Goal: Task Accomplishment & Management: Complete application form

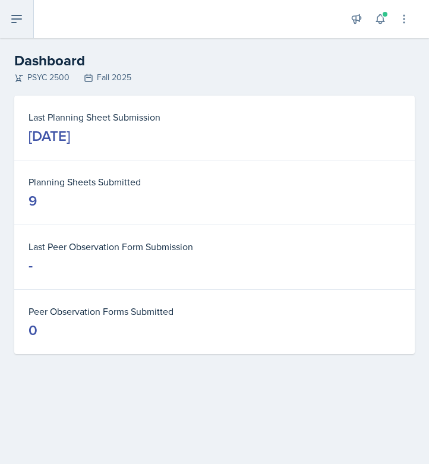
click at [23, 25] on button at bounding box center [17, 19] width 34 height 38
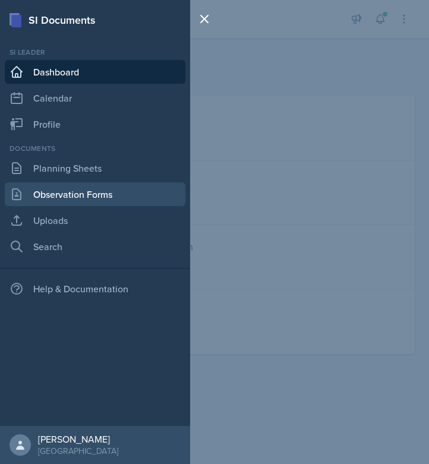
click at [98, 203] on link "Observation Forms" at bounding box center [95, 194] width 181 height 24
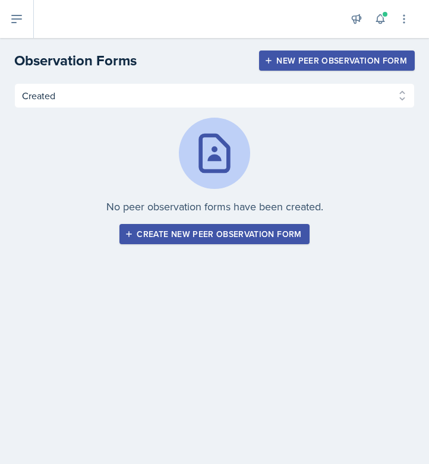
click at [157, 232] on div "Create new peer observation form" at bounding box center [214, 234] width 174 height 10
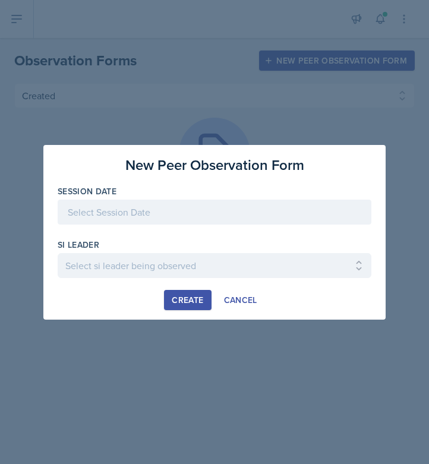
click at [135, 200] on div at bounding box center [215, 212] width 314 height 25
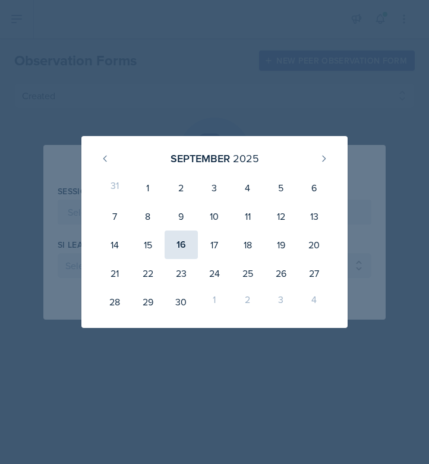
click at [176, 238] on div "16" at bounding box center [181, 244] width 33 height 29
type input "[DATE]"
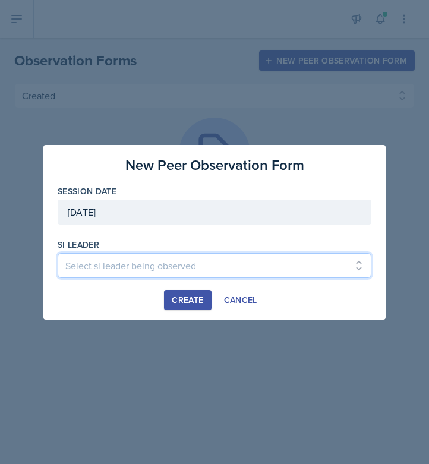
click at [150, 272] on select "Select si leader being observed [PERSON_NAME] / PSYC 2500 / The Phantoms of The…" at bounding box center [215, 265] width 314 height 25
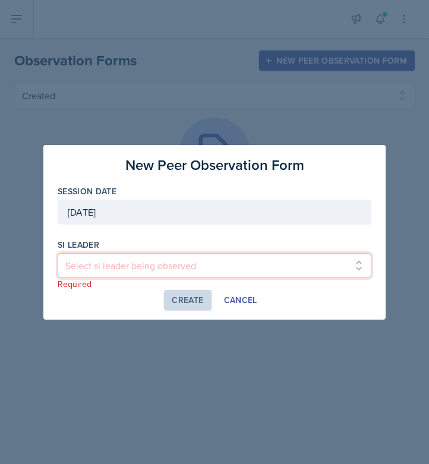
click at [160, 269] on select "Select si leader being observed [PERSON_NAME] / PSYC 2500 / The Phantoms of The…" at bounding box center [215, 265] width 314 height 25
click at [184, 263] on select "Select si leader being observed [PERSON_NAME] / PSYC 2500 / The Phantoms of The…" at bounding box center [215, 265] width 314 height 25
select select "07c56318-e47e-4576-a382-52743ef72996"
click at [58, 253] on select "Select si leader being observed [PERSON_NAME] / PSYC 2500 / The Phantoms of The…" at bounding box center [215, 265] width 314 height 25
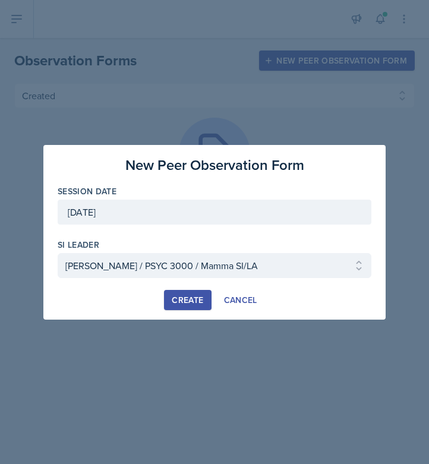
click at [194, 299] on div "Create" at bounding box center [187, 300] width 31 height 10
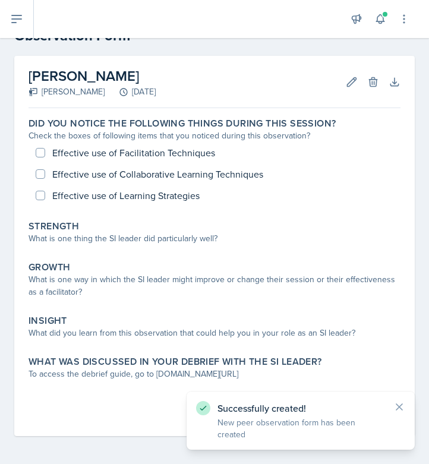
scroll to position [38, 0]
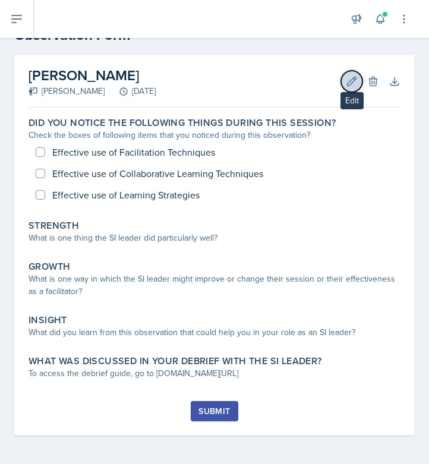
click at [341, 82] on button "Edit" at bounding box center [351, 81] width 21 height 21
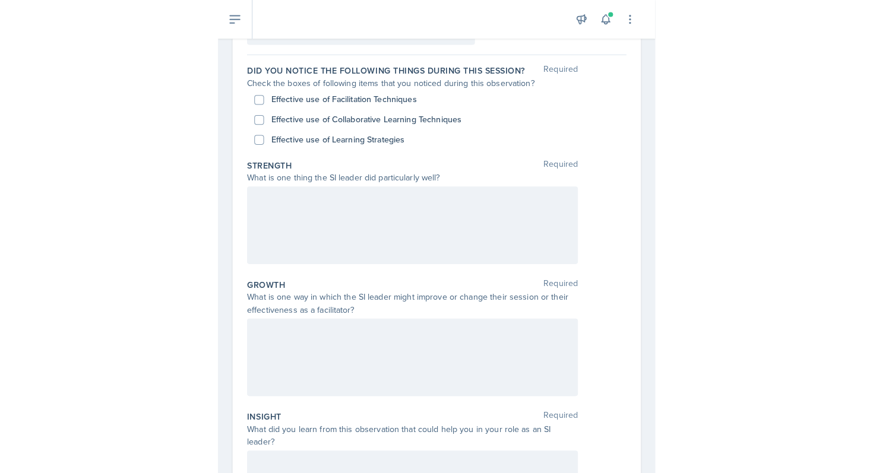
scroll to position [68, 0]
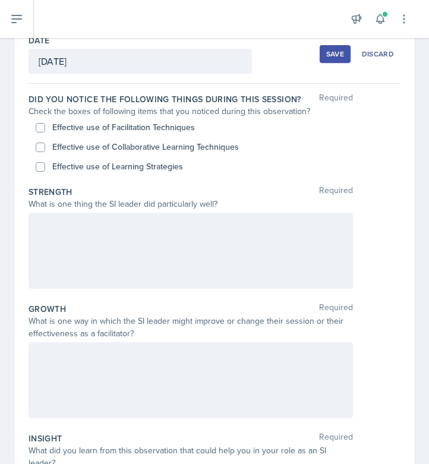
click at [224, 94] on label "Did you notice the following things during this session?" at bounding box center [165, 99] width 273 height 12
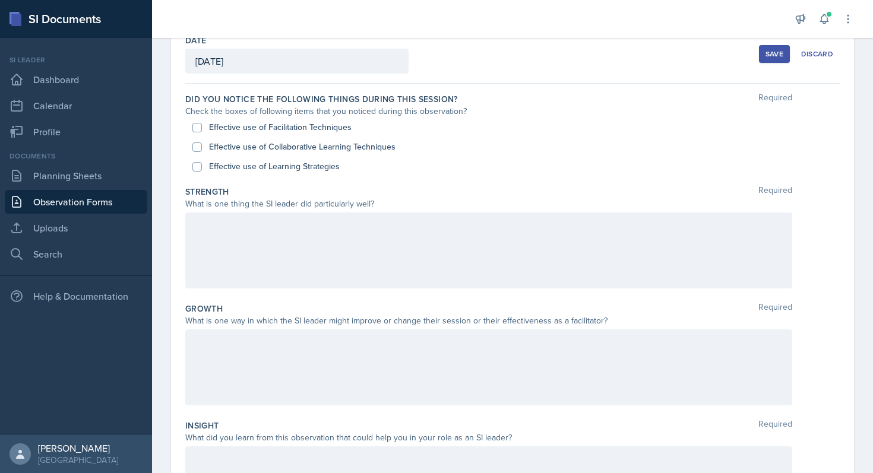
scroll to position [132, 0]
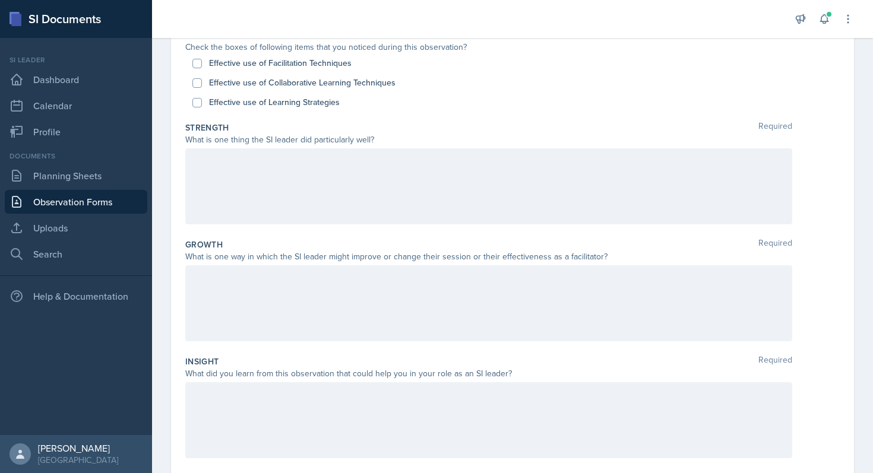
click at [428, 102] on div "Effective use of Learning Strategies" at bounding box center [512, 103] width 640 height 20
click at [301, 83] on label "Effective use of Collaborative Learning Techniques" at bounding box center [302, 83] width 186 height 12
click at [202, 83] on input "Effective use of Collaborative Learning Techniques" at bounding box center [197, 83] width 10 height 10
checkbox input "true"
click at [305, 100] on label "Effective use of Learning Strategies" at bounding box center [274, 102] width 131 height 12
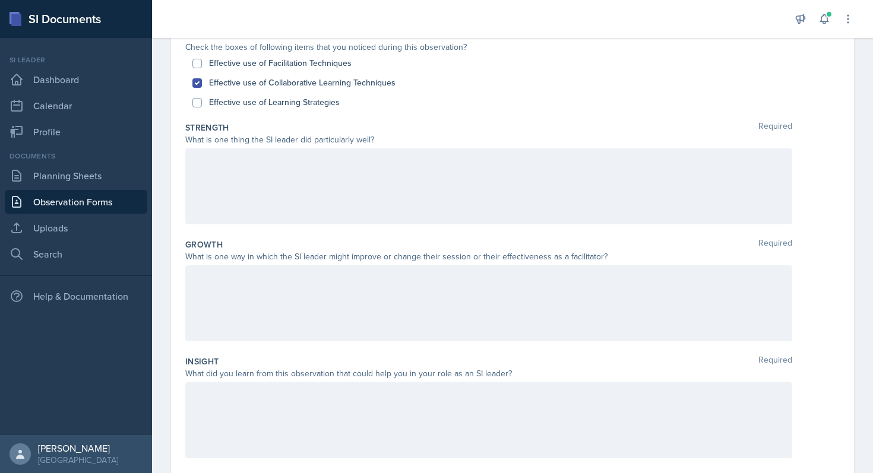
click at [202, 100] on input "Effective use of Learning Strategies" at bounding box center [197, 103] width 10 height 10
checkbox input "true"
click at [322, 66] on label "Effective use of Facilitation Techniques" at bounding box center [280, 63] width 143 height 12
click at [202, 66] on input "Effective use of Facilitation Techniques" at bounding box center [197, 64] width 10 height 10
checkbox input "true"
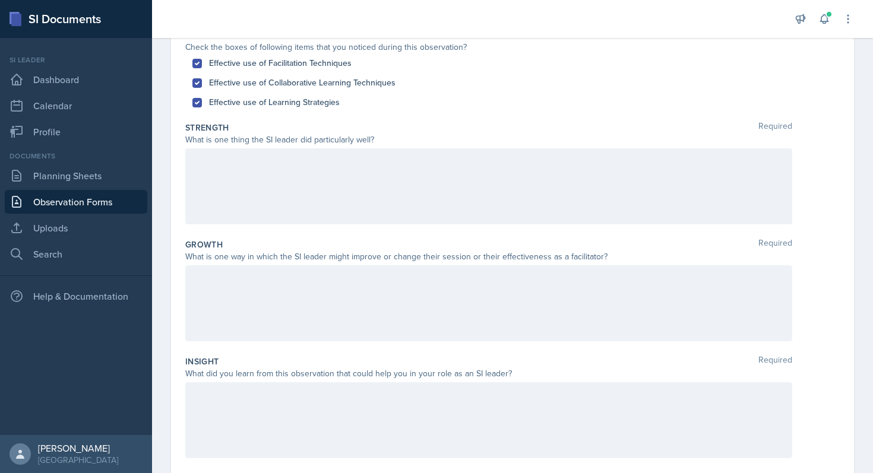
click at [388, 88] on label "Effective use of Collaborative Learning Techniques" at bounding box center [302, 83] width 186 height 12
click at [202, 88] on input "Effective use of Collaborative Learning Techniques" at bounding box center [197, 83] width 10 height 10
checkbox input "false"
click at [363, 215] on div at bounding box center [488, 186] width 607 height 76
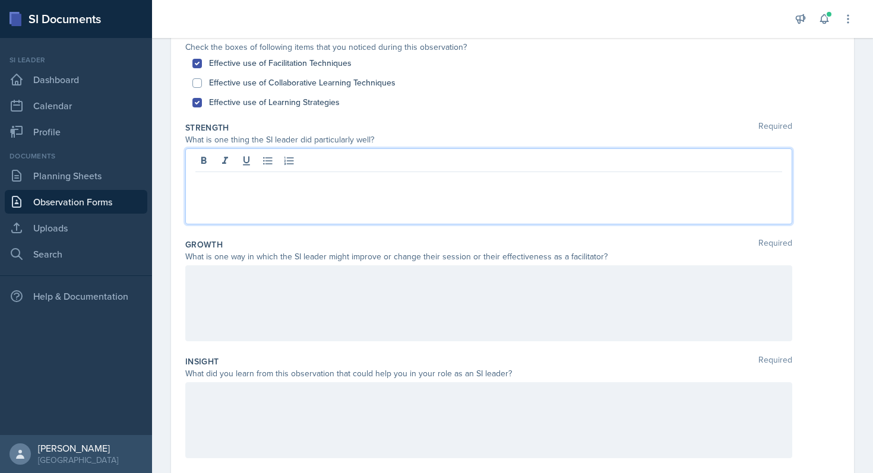
scroll to position [153, 0]
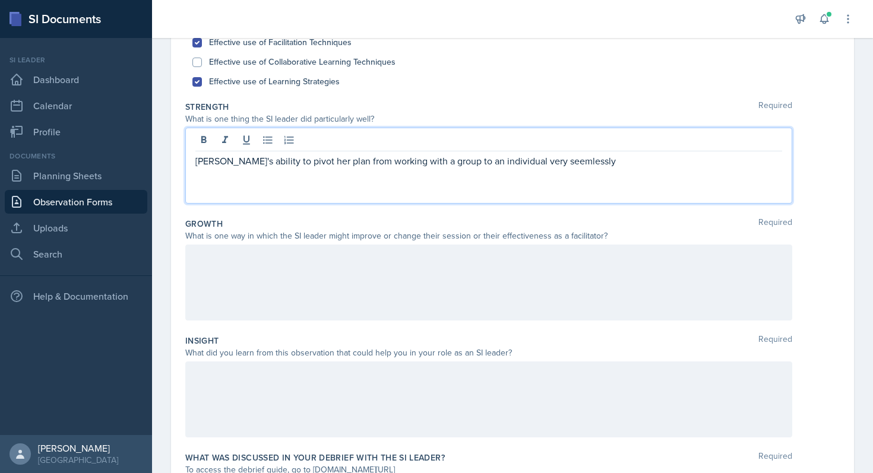
click at [428, 162] on p "[PERSON_NAME]'s ability to pivot her plan from working with a group to an indiv…" at bounding box center [488, 161] width 587 height 14
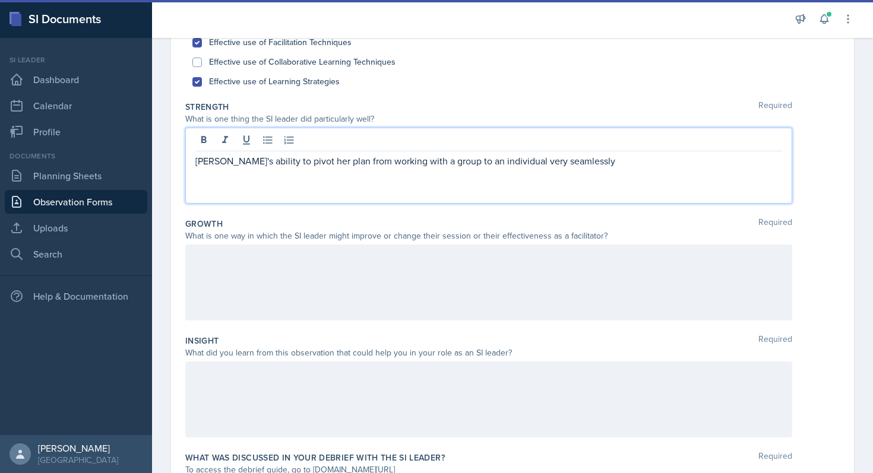
click at [428, 168] on div "[PERSON_NAME]'s ability to pivot her plan from working with a group to an indiv…" at bounding box center [488, 166] width 607 height 76
click at [428, 165] on p "[PERSON_NAME]'s ability to pivot her plan from working with a group to an indiv…" at bounding box center [488, 161] width 587 height 14
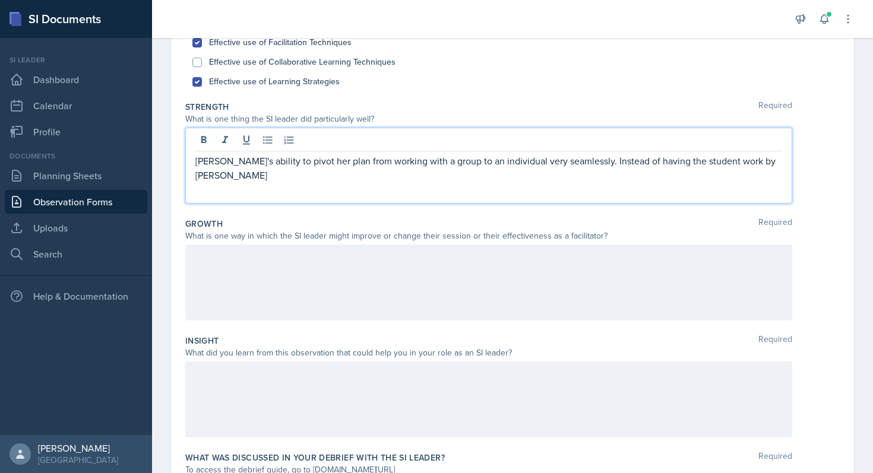
click at [428, 159] on p "[PERSON_NAME]'s ability to pivot her plan from working with a group to an indiv…" at bounding box center [488, 168] width 587 height 29
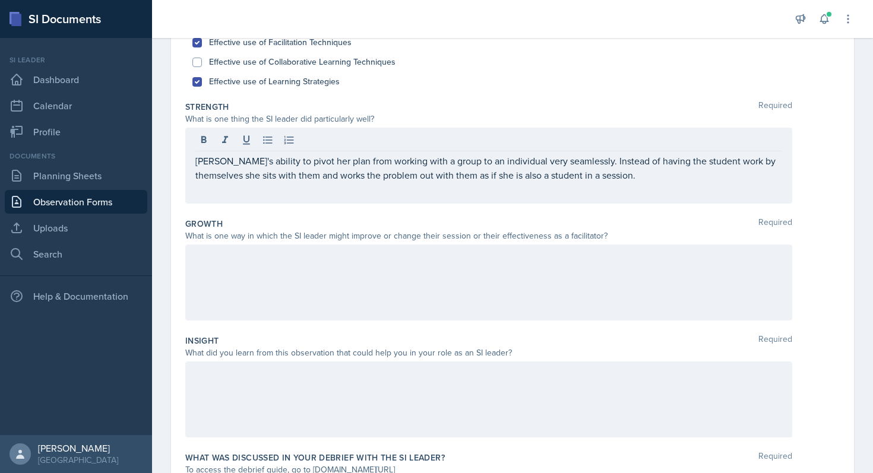
click at [428, 299] on div at bounding box center [488, 283] width 607 height 76
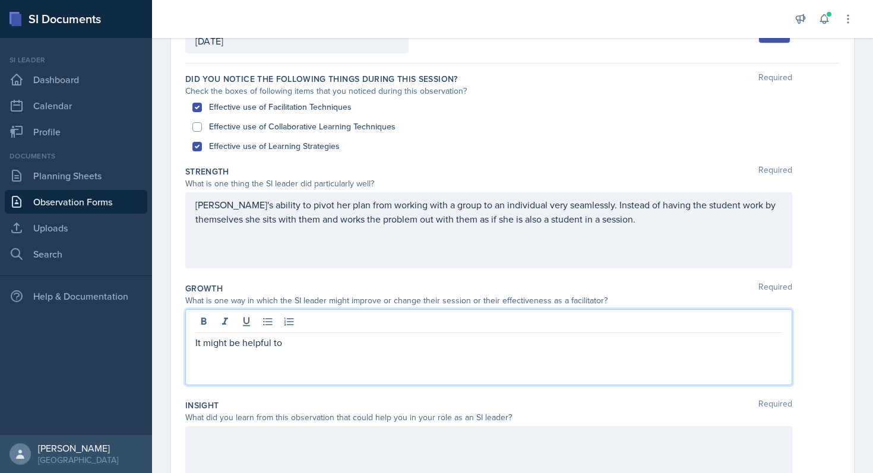
scroll to position [91, 0]
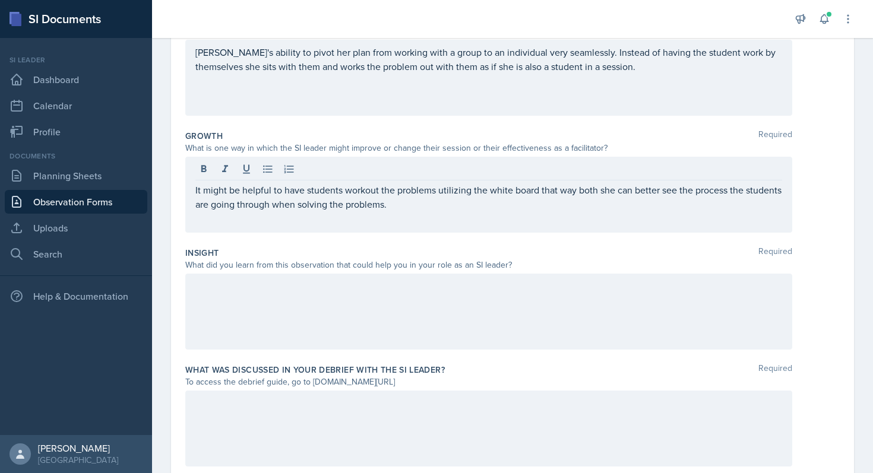
click at [336, 341] on div at bounding box center [488, 312] width 607 height 76
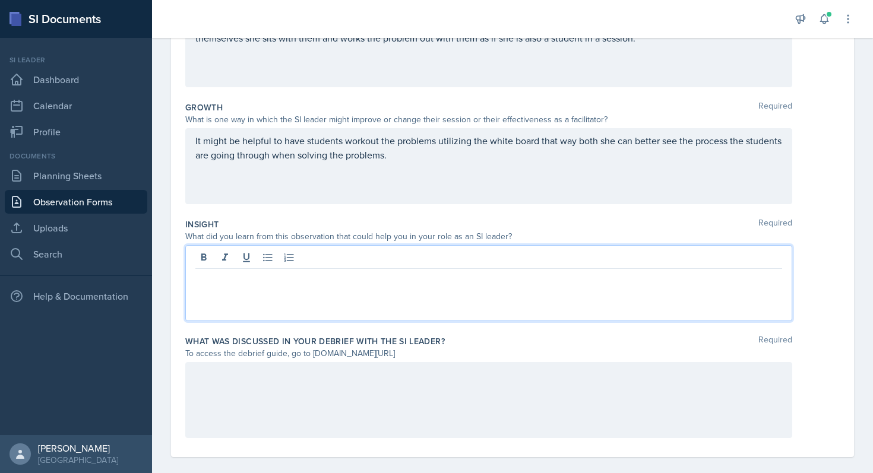
scroll to position [282, 0]
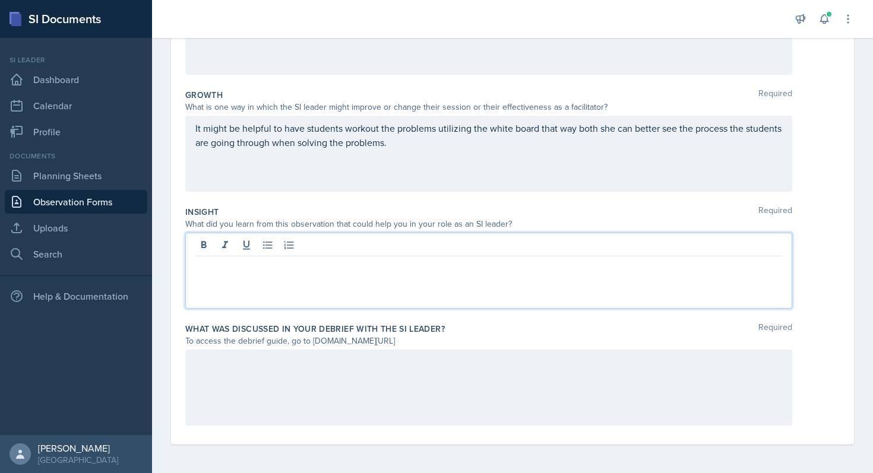
click at [342, 340] on div "To access the debrief guide, go to [DOMAIN_NAME][URL]" at bounding box center [488, 341] width 607 height 12
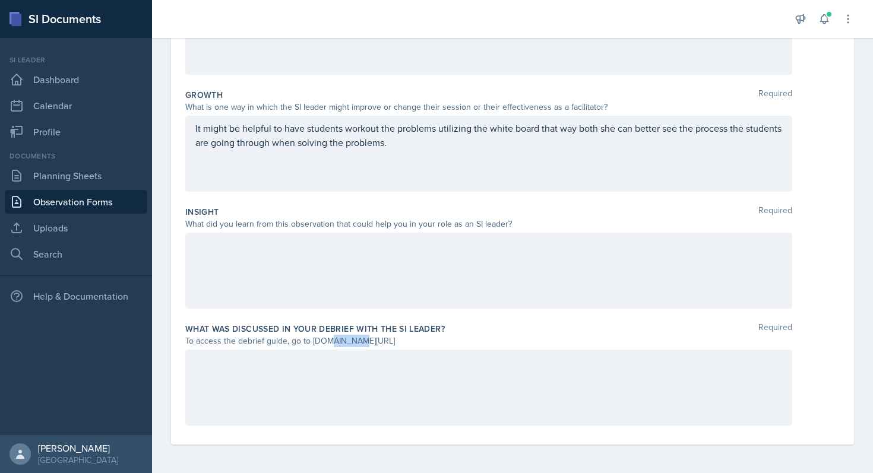
click at [342, 340] on div "To access the debrief guide, go to [DOMAIN_NAME][URL]" at bounding box center [488, 341] width 607 height 12
click at [342, 341] on div "To access the debrief guide, go to [DOMAIN_NAME][URL]" at bounding box center [488, 341] width 607 height 12
drag, startPoint x: 309, startPoint y: 342, endPoint x: 463, endPoint y: 347, distance: 153.3
click at [428, 349] on div "What was discussed in your debrief with the SI Leader? Required To access the d…" at bounding box center [512, 376] width 654 height 117
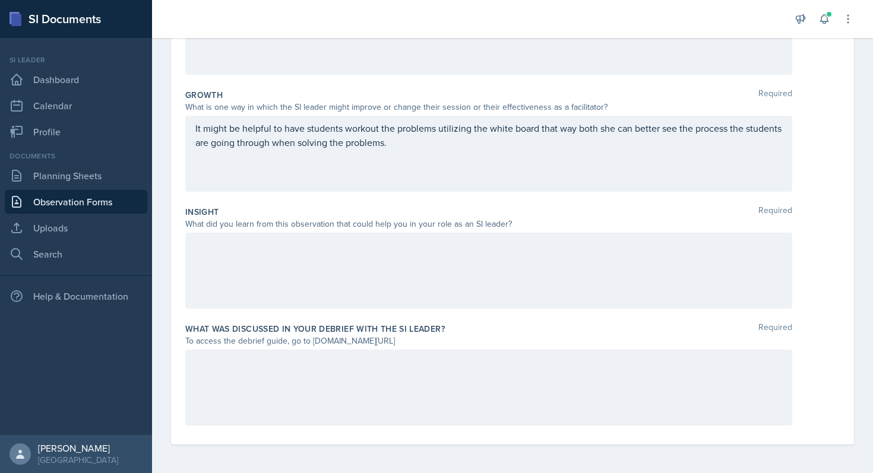
copy div "[DOMAIN_NAME][URL]"
click at [311, 261] on div at bounding box center [488, 271] width 607 height 76
click at [392, 282] on div at bounding box center [488, 271] width 607 height 76
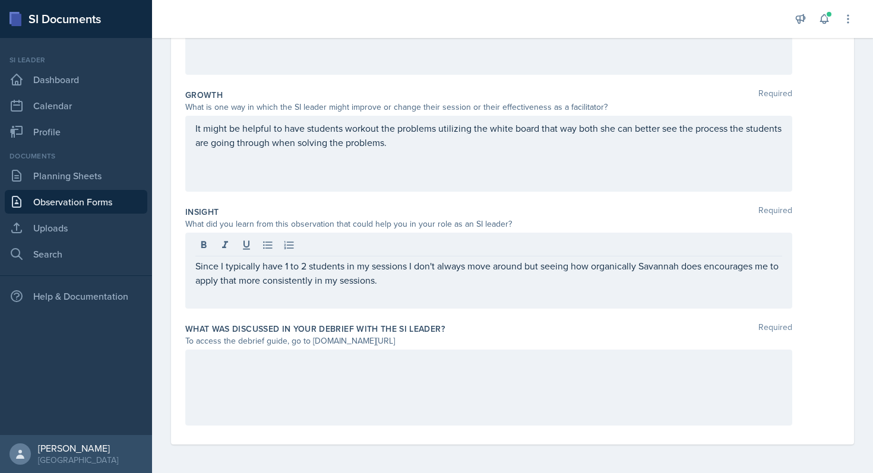
click at [246, 413] on div at bounding box center [488, 388] width 607 height 76
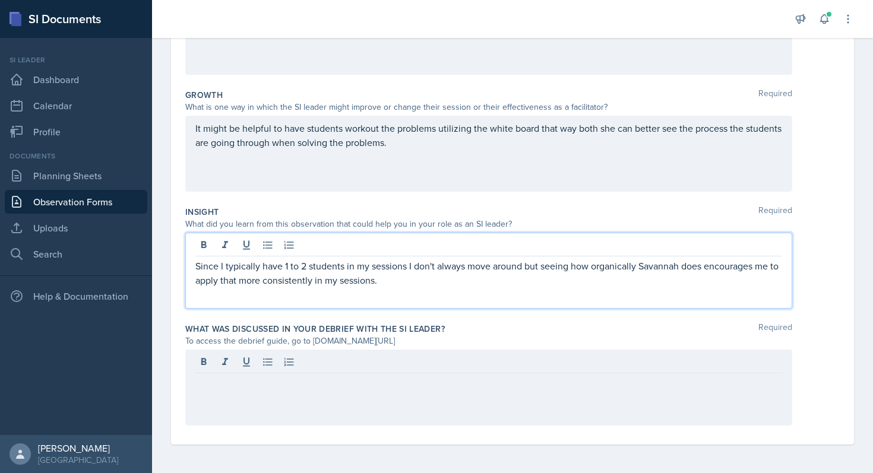
click at [409, 258] on div "Since I typically have 1 to 2 students in my sessions I don't always move aroun…" at bounding box center [488, 271] width 607 height 76
click at [390, 279] on p "Since I typically have 1 to 2 students in my sessions I don't always move aroun…" at bounding box center [488, 273] width 587 height 29
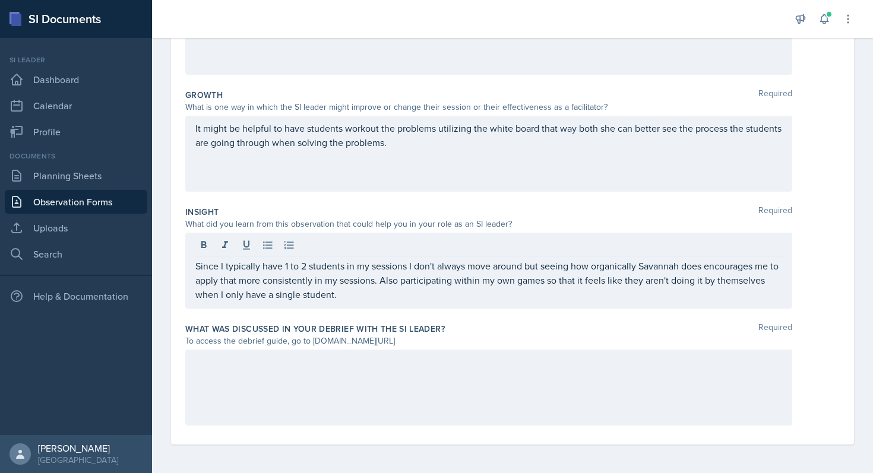
click at [428, 374] on div at bounding box center [488, 388] width 607 height 76
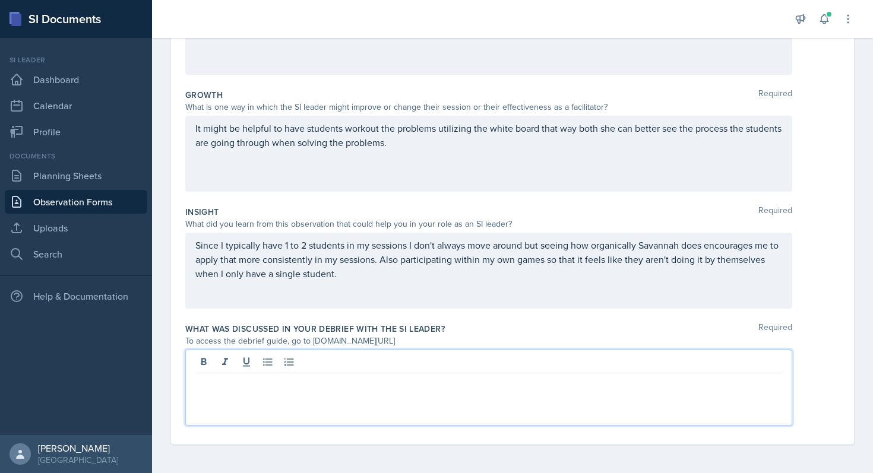
scroll to position [0, 0]
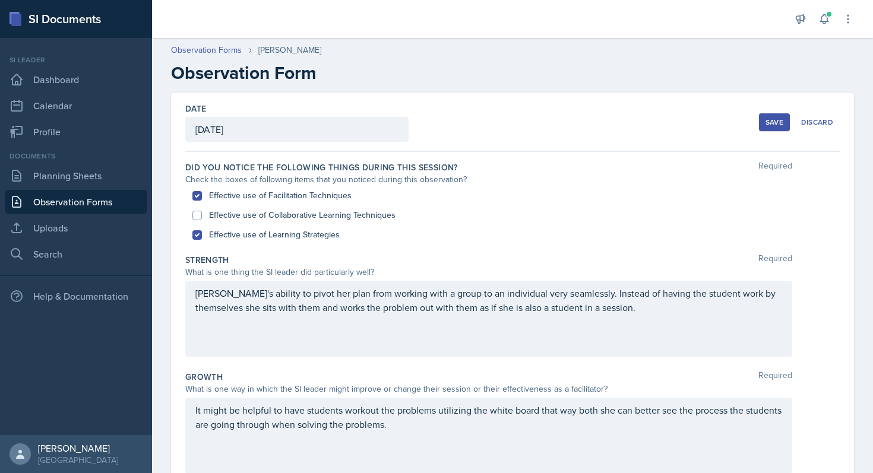
click at [428, 121] on div "Save" at bounding box center [775, 123] width 18 height 10
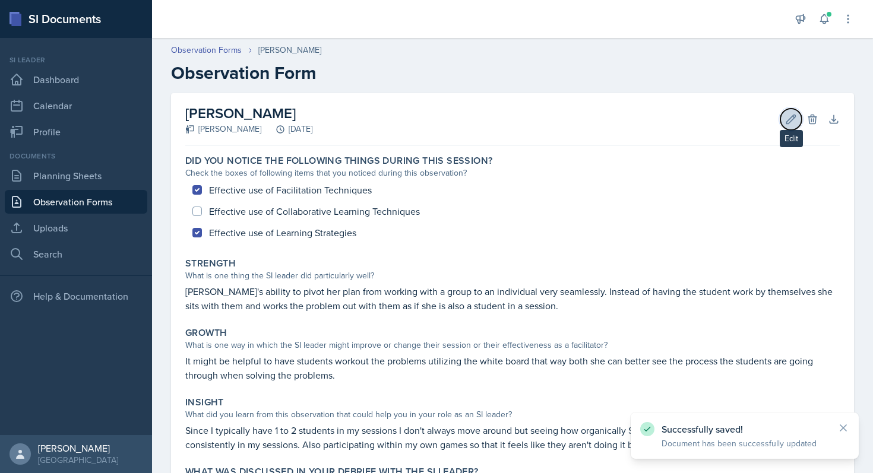
click at [428, 119] on icon at bounding box center [791, 119] width 12 height 12
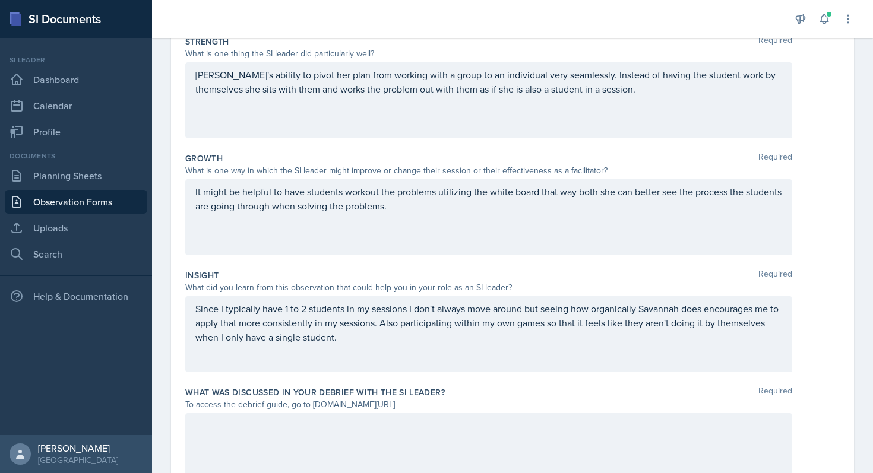
scroll to position [282, 0]
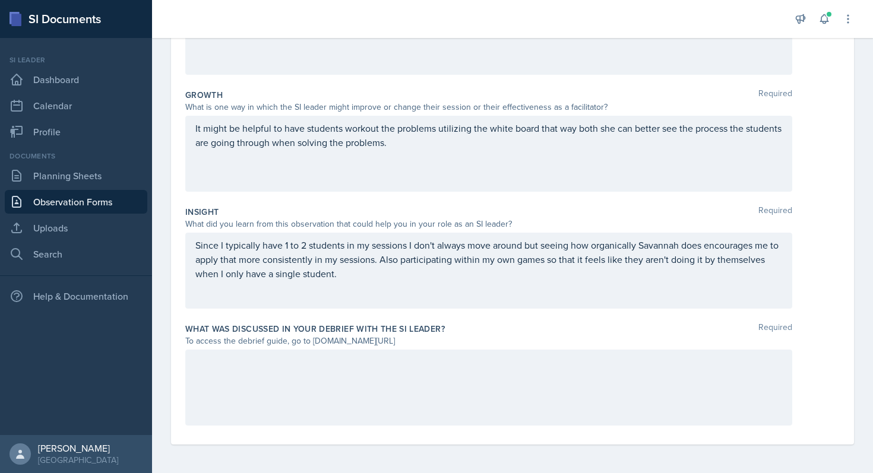
click at [355, 382] on div at bounding box center [488, 388] width 607 height 76
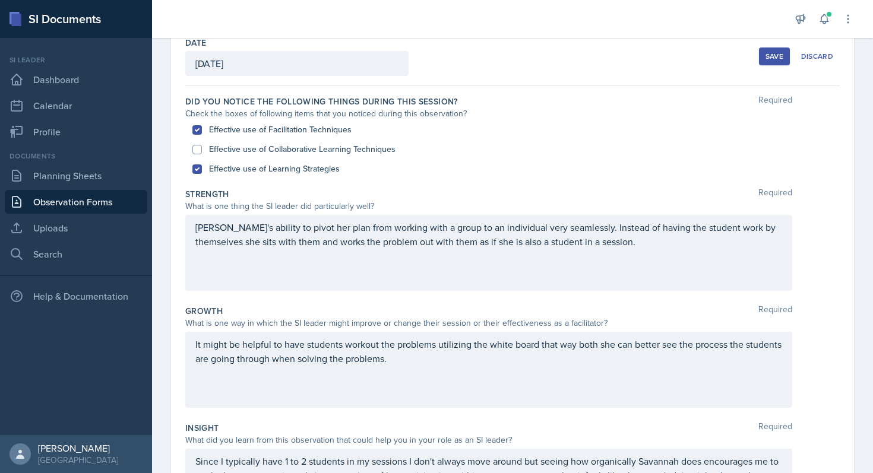
scroll to position [0, 0]
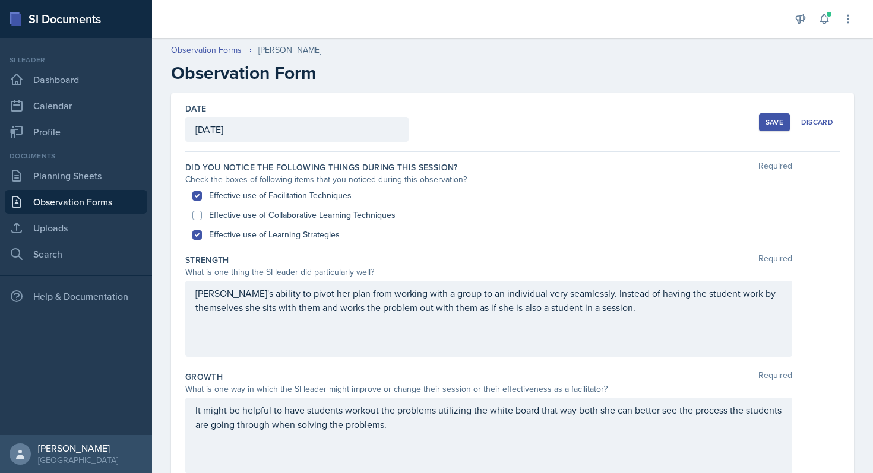
click at [428, 122] on div "Save" at bounding box center [775, 123] width 18 height 10
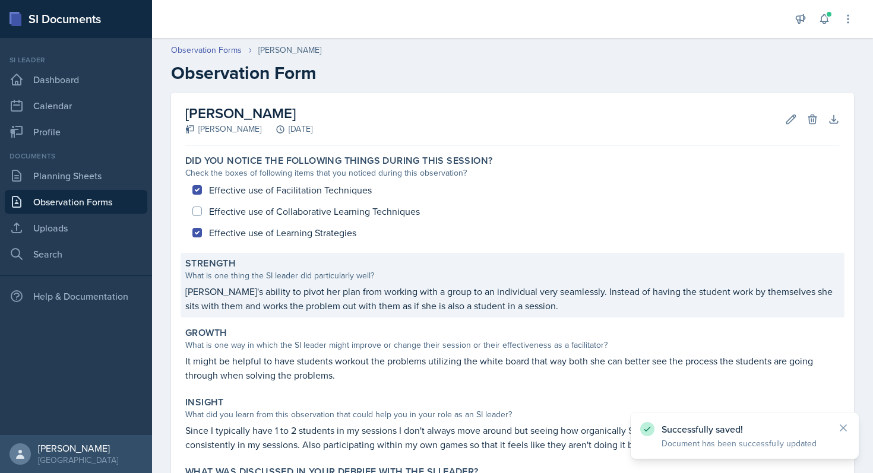
scroll to position [144, 0]
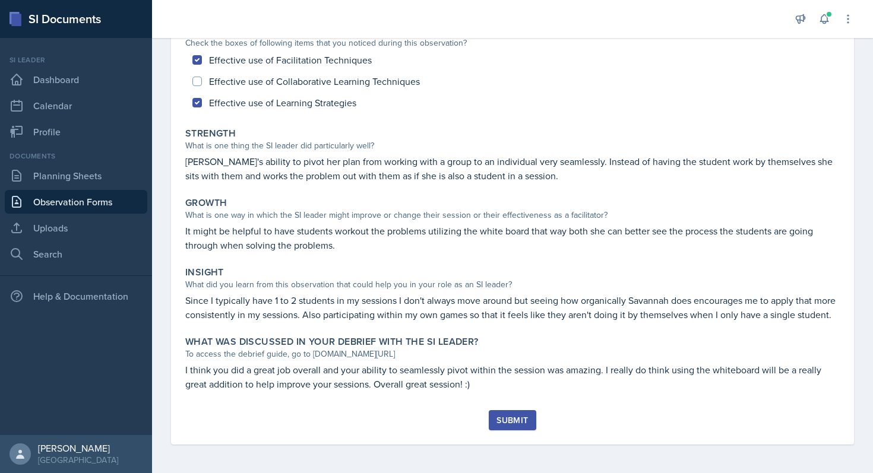
click at [428, 416] on div "Submit" at bounding box center [511, 421] width 31 height 10
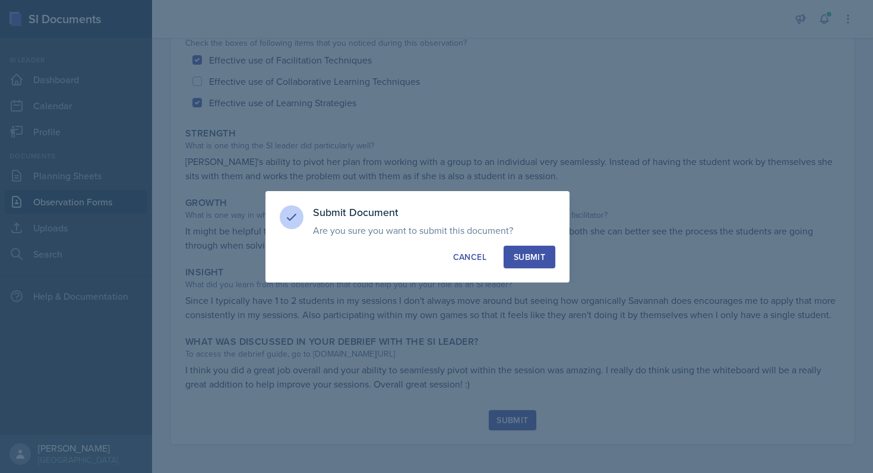
click at [428, 254] on div "Submit" at bounding box center [529, 257] width 31 height 12
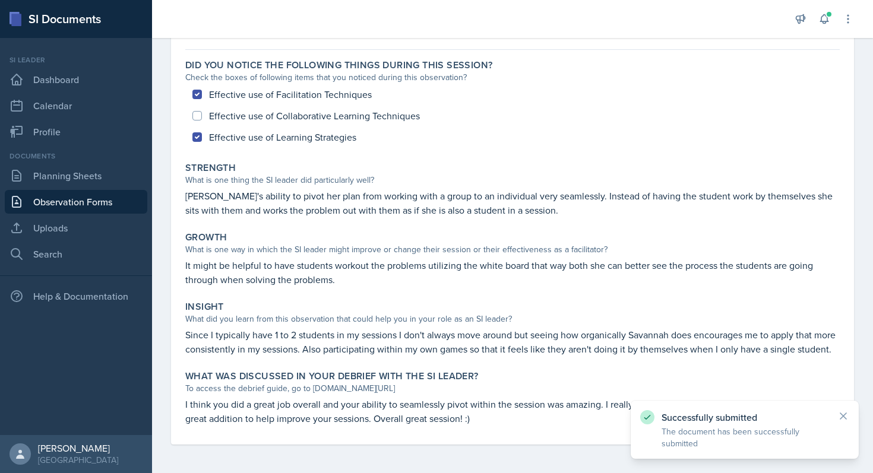
scroll to position [0, 0]
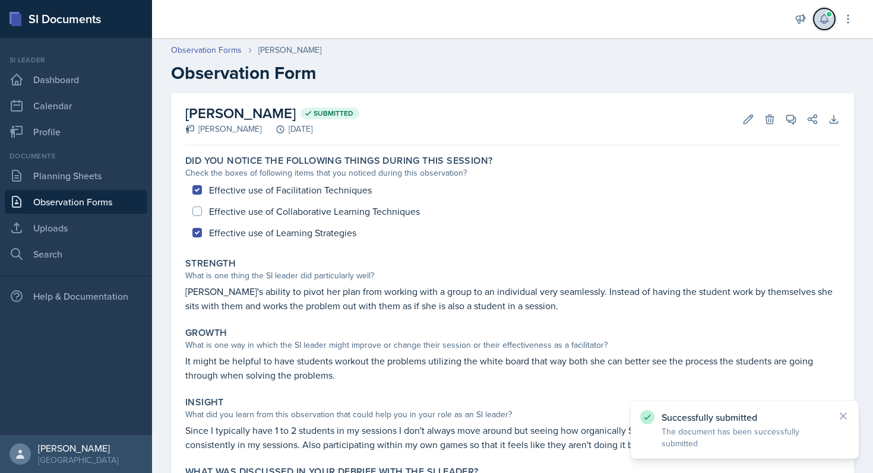
click at [428, 21] on icon at bounding box center [824, 19] width 8 height 9
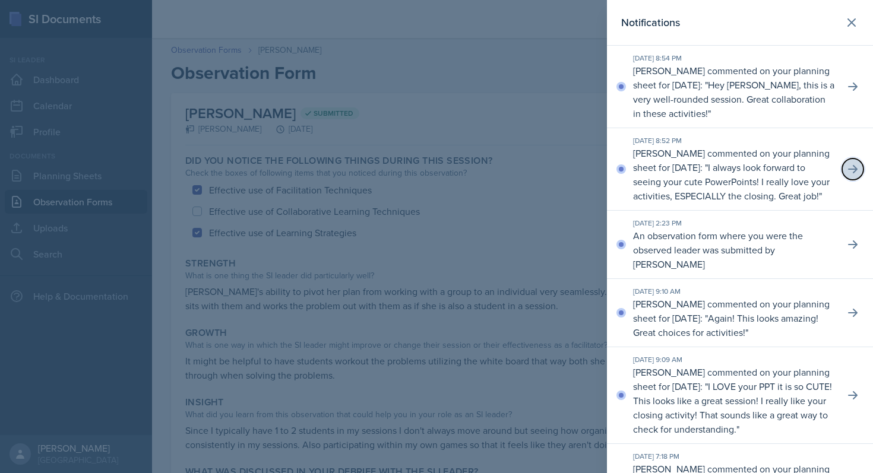
click at [428, 173] on icon at bounding box center [853, 169] width 12 height 12
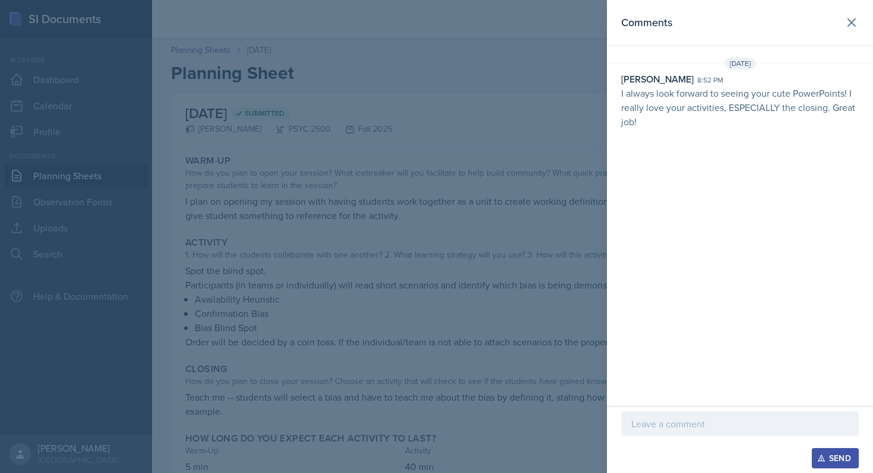
click at [428, 425] on p at bounding box center [739, 424] width 217 height 14
click at [428, 463] on div "Send" at bounding box center [835, 459] width 31 height 10
click at [428, 168] on div at bounding box center [436, 236] width 873 height 473
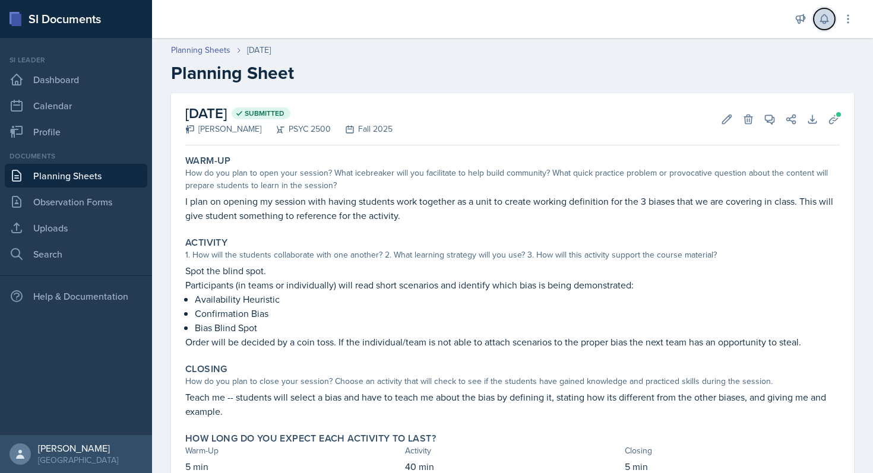
click at [428, 20] on button at bounding box center [824, 18] width 21 height 21
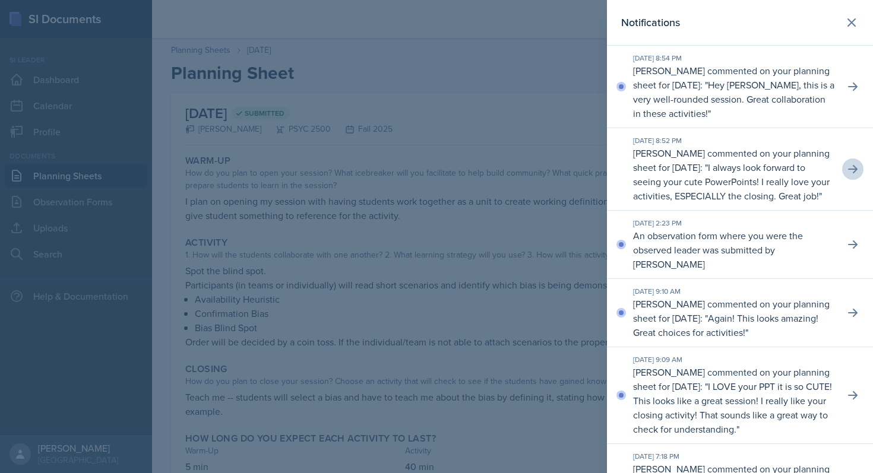
click at [428, 107] on p "Hey [PERSON_NAME], this is a very well-rounded session. Great collaboration in …" at bounding box center [733, 99] width 201 height 42
click at [428, 93] on button at bounding box center [852, 86] width 21 height 21
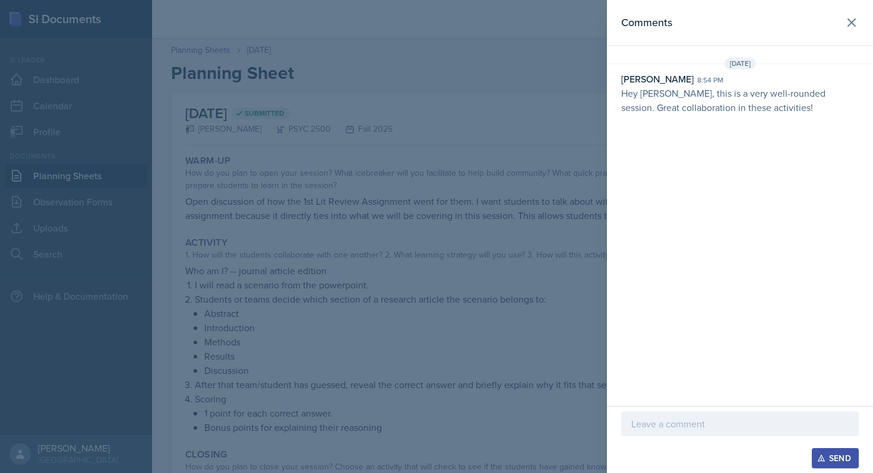
click at [428, 424] on p at bounding box center [739, 424] width 217 height 14
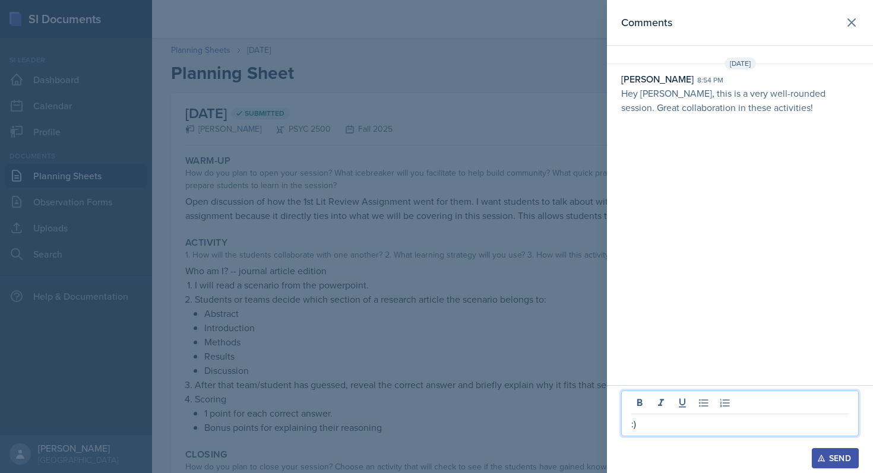
click at [428, 456] on div "Send" at bounding box center [835, 459] width 31 height 10
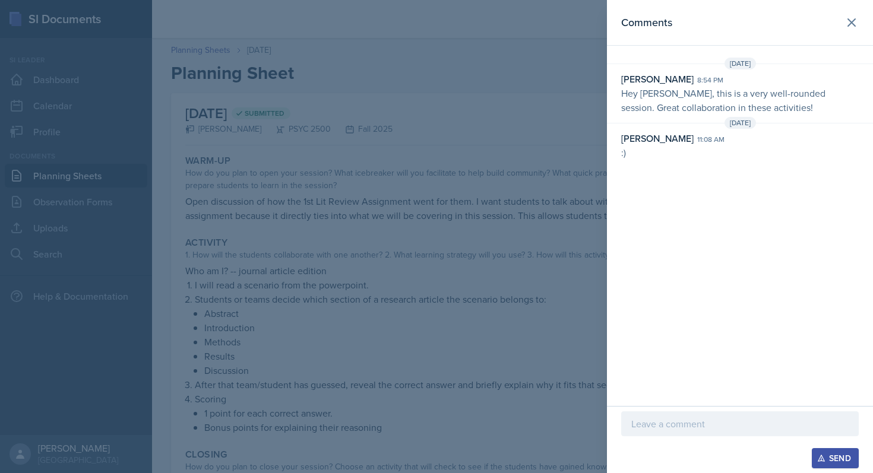
click at [428, 309] on div at bounding box center [436, 236] width 873 height 473
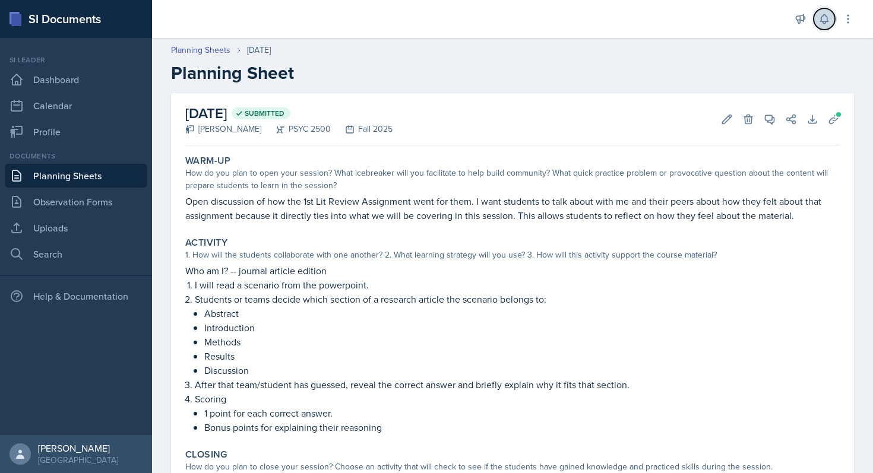
click at [428, 20] on icon at bounding box center [824, 19] width 12 height 12
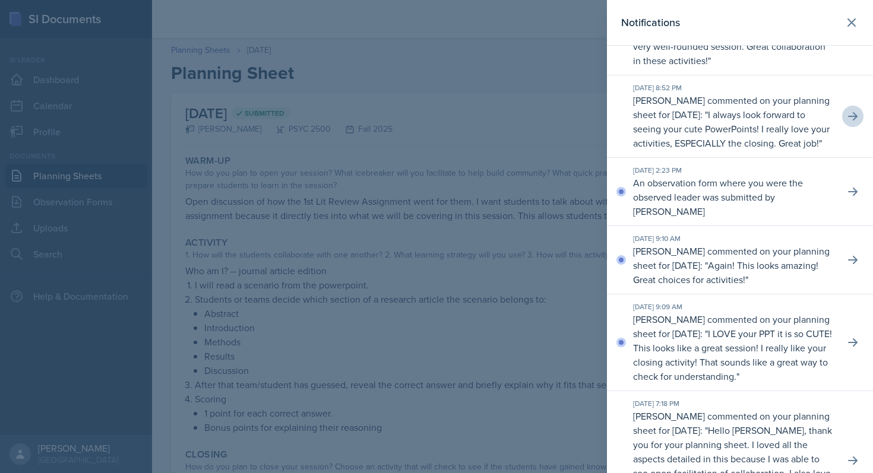
scroll to position [53, 0]
click at [428, 197] on icon at bounding box center [853, 191] width 12 height 12
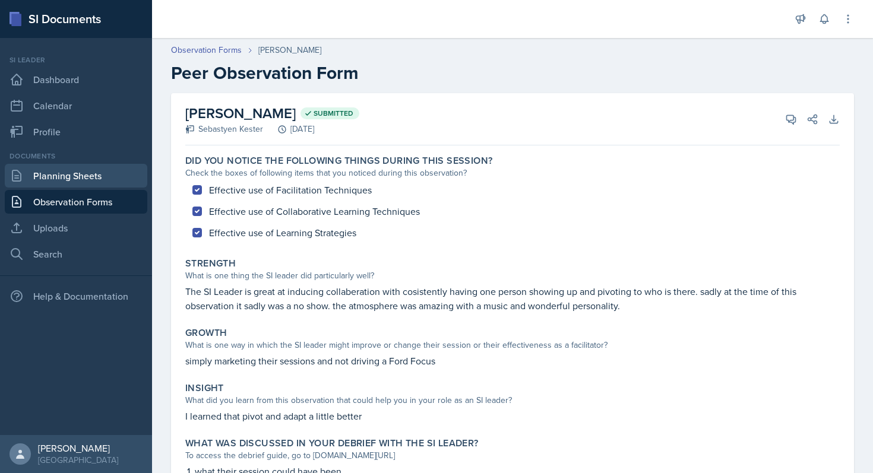
click at [91, 175] on link "Planning Sheets" at bounding box center [76, 176] width 143 height 24
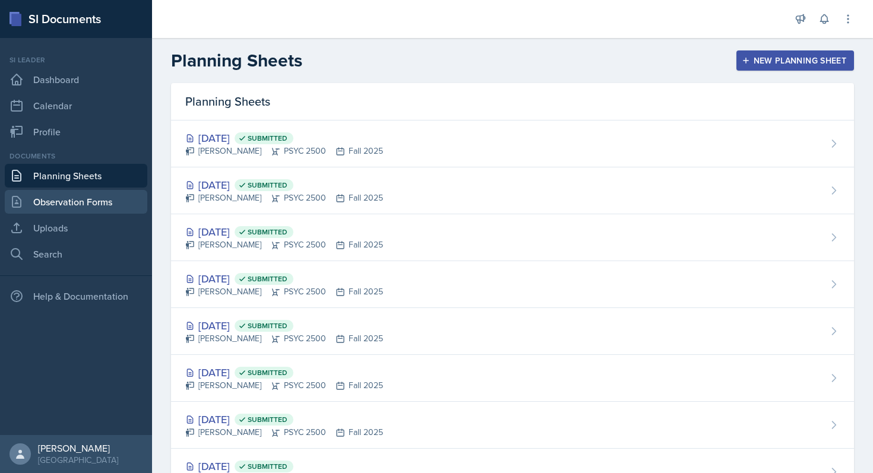
click at [106, 202] on link "Observation Forms" at bounding box center [76, 202] width 143 height 24
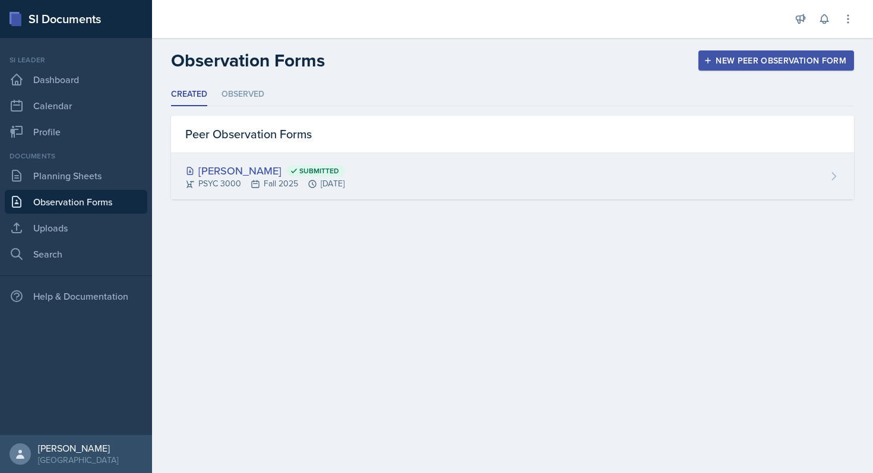
click at [425, 184] on div "[PERSON_NAME] Submitted PSYC 3000 Fall 2025 [DATE]" at bounding box center [512, 176] width 683 height 46
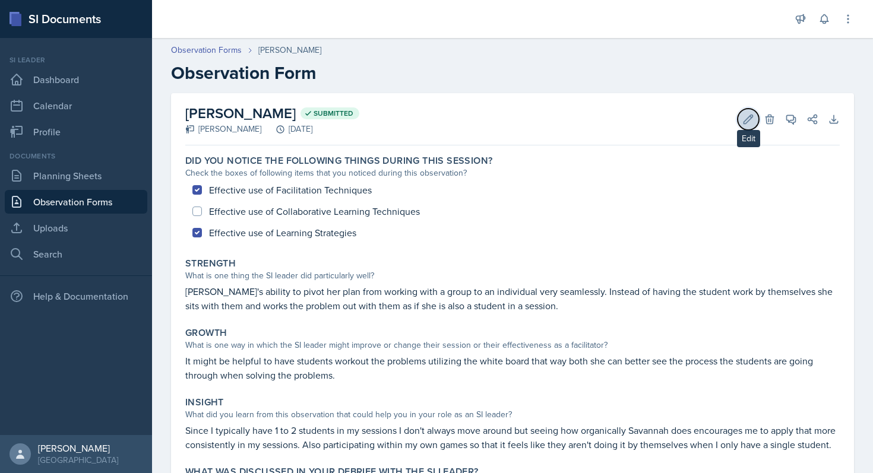
click at [428, 119] on icon at bounding box center [748, 119] width 12 height 12
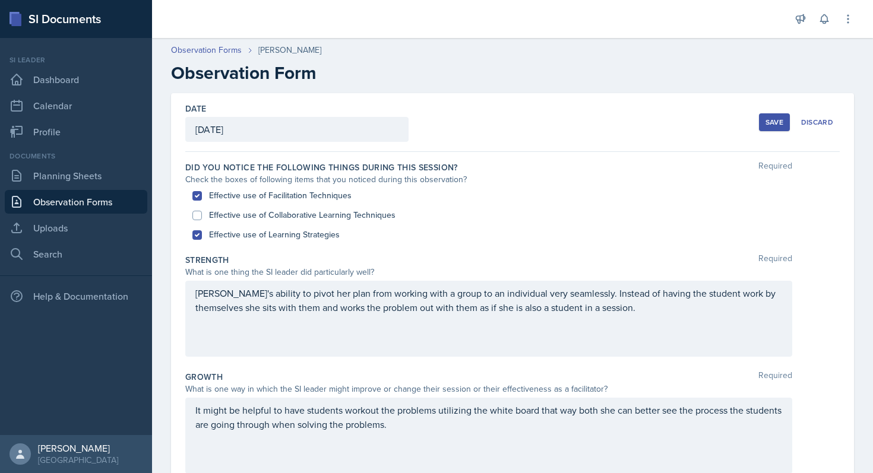
click at [367, 222] on div "Effective use of Collaborative Learning Techniques" at bounding box center [512, 215] width 640 height 20
click at [377, 213] on label "Effective use of Collaborative Learning Techniques" at bounding box center [302, 215] width 186 height 12
click at [202, 213] on input "Effective use of Collaborative Learning Techniques" at bounding box center [197, 216] width 10 height 10
checkbox input "true"
click at [428, 120] on div "Save" at bounding box center [775, 123] width 18 height 10
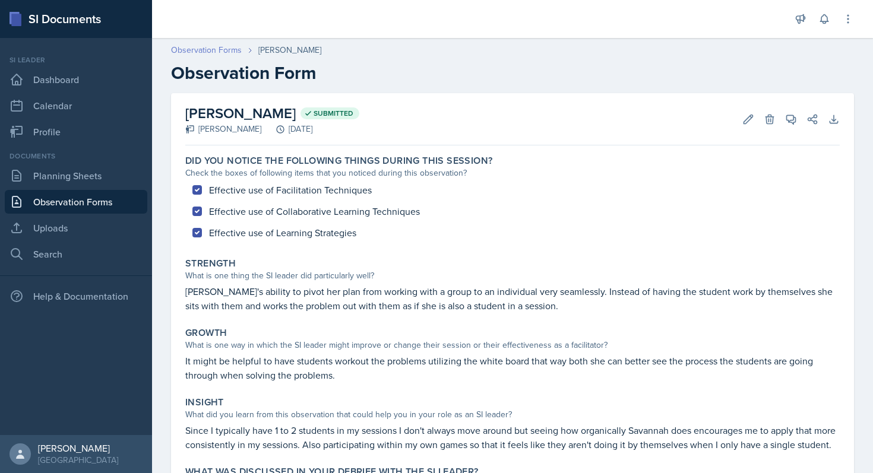
click at [203, 53] on link "Observation Forms" at bounding box center [206, 50] width 71 height 12
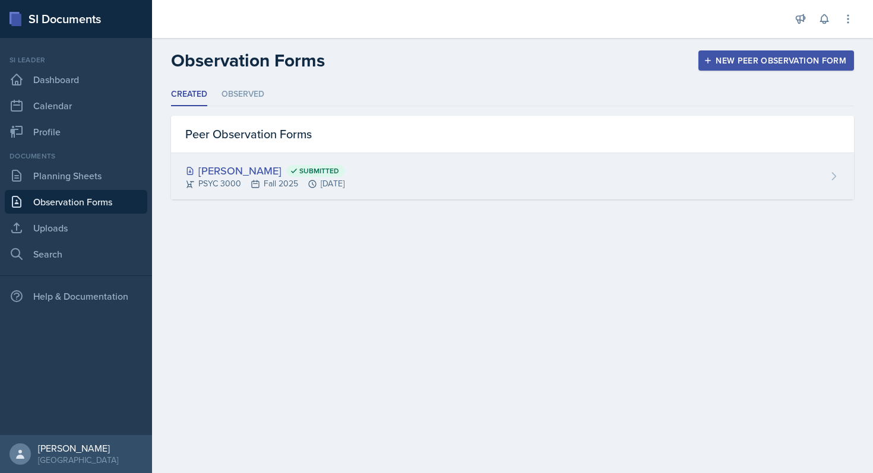
click at [301, 176] on span "Submitted" at bounding box center [315, 171] width 59 height 12
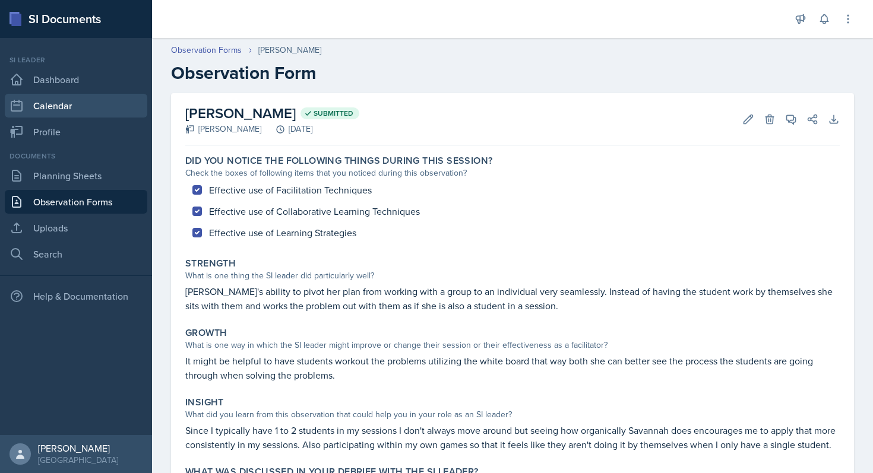
click at [136, 108] on link "Calendar" at bounding box center [76, 106] width 143 height 24
